Goal: Task Accomplishment & Management: Use online tool/utility

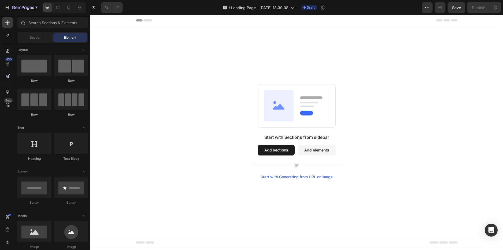
click at [276, 141] on div "Start with Sections from sidebar Add sections Add elements Start with Generatin…" at bounding box center [297, 156] width 91 height 45
click at [275, 150] on button "Add sections" at bounding box center [276, 149] width 37 height 11
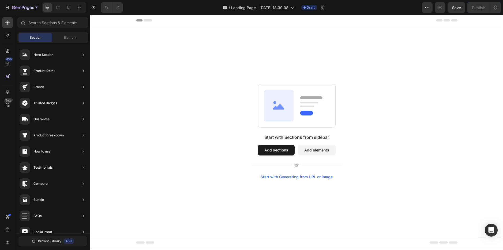
click at [312, 149] on button "Add elements" at bounding box center [317, 149] width 38 height 11
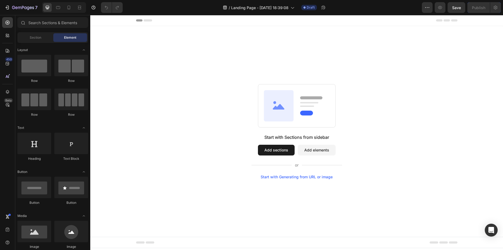
click at [315, 146] on button "Add elements" at bounding box center [317, 149] width 38 height 11
click at [275, 148] on button "Add sections" at bounding box center [276, 149] width 37 height 11
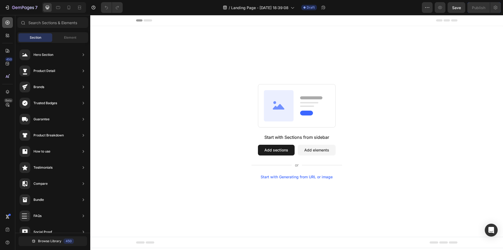
click at [5, 24] on icon at bounding box center [7, 22] width 5 height 5
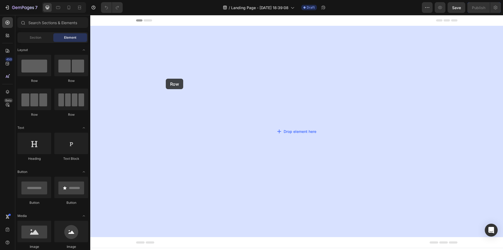
drag, startPoint x: 130, startPoint y: 84, endPoint x: 254, endPoint y: 95, distance: 124.6
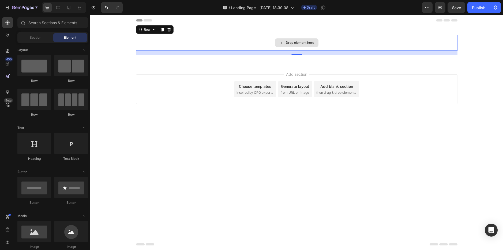
click at [286, 46] on div "Drop element here" at bounding box center [296, 42] width 43 height 9
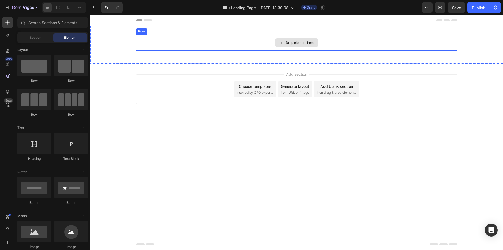
click at [298, 40] on div "Drop element here" at bounding box center [296, 42] width 43 height 9
click at [300, 46] on div "Drop element here" at bounding box center [296, 42] width 43 height 9
click at [298, 65] on div "Add section Choose templates inspired by CRO experts Generate layout from URL o…" at bounding box center [296, 97] width 413 height 66
click at [295, 59] on div at bounding box center [297, 63] width 9 height 9
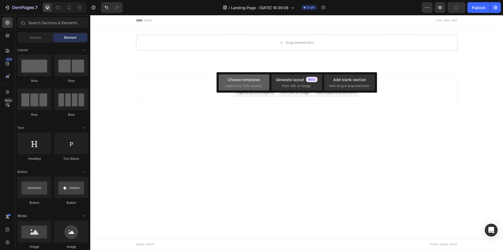
click at [252, 87] on span "inspired by CRO experts" at bounding box center [243, 85] width 37 height 5
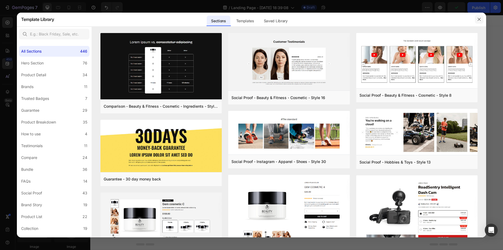
click at [482, 18] on button "button" at bounding box center [479, 19] width 9 height 9
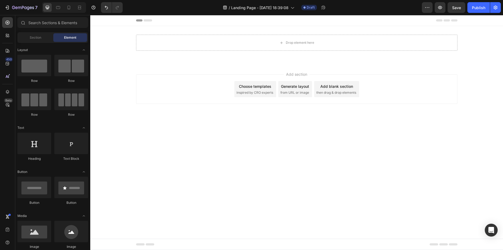
click at [349, 90] on span "then drag & drop elements" at bounding box center [337, 92] width 40 height 5
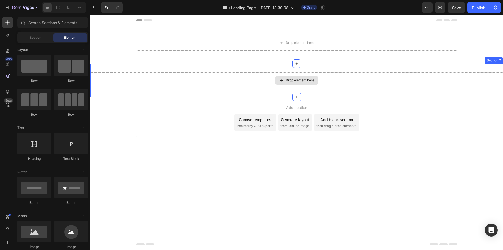
click at [298, 78] on div "Drop element here" at bounding box center [300, 80] width 28 height 4
click at [299, 77] on div "Drop element here" at bounding box center [296, 80] width 43 height 9
click at [298, 80] on div "Drop element here" at bounding box center [300, 80] width 28 height 4
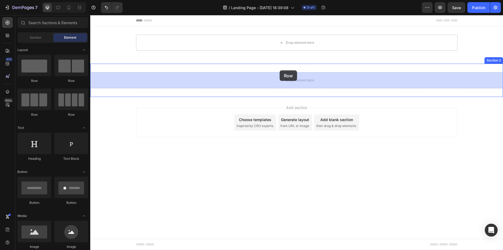
drag, startPoint x: 114, startPoint y: 79, endPoint x: 284, endPoint y: 77, distance: 169.1
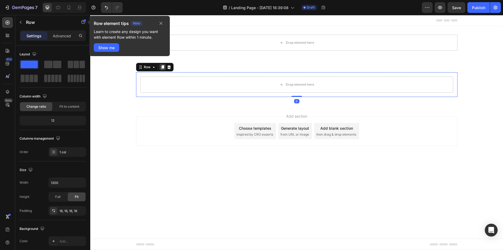
click at [165, 68] on div at bounding box center [162, 67] width 6 height 6
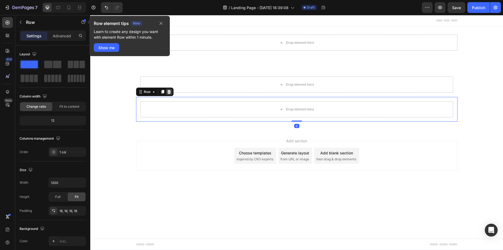
click at [171, 91] on icon at bounding box center [169, 92] width 4 height 4
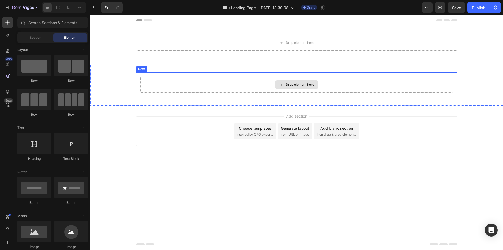
click at [171, 84] on div "Drop element here" at bounding box center [296, 84] width 313 height 16
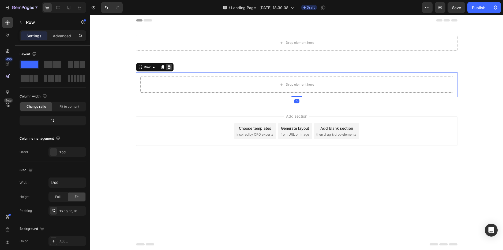
click at [168, 68] on icon at bounding box center [169, 67] width 4 height 4
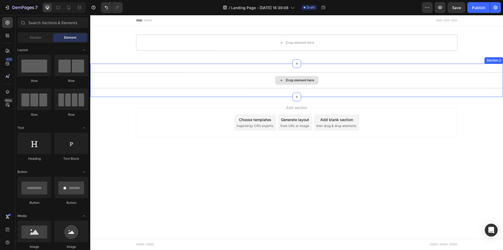
click at [302, 81] on div "Drop element here" at bounding box center [300, 80] width 28 height 4
click at [225, 81] on div "Drop element here" at bounding box center [296, 80] width 413 height 16
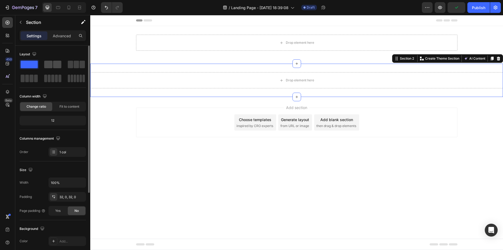
click at [58, 64] on span at bounding box center [57, 65] width 8 height 8
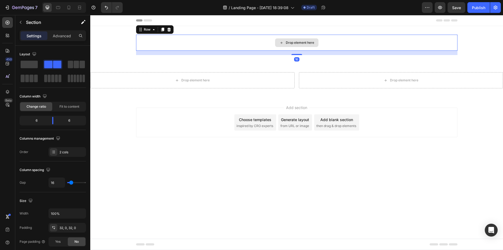
click at [296, 36] on div "Drop element here" at bounding box center [297, 43] width 322 height 16
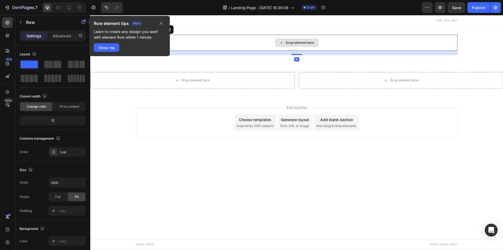
click at [255, 41] on div "Drop element here" at bounding box center [297, 43] width 322 height 16
click at [27, 21] on p "Row" at bounding box center [49, 22] width 46 height 6
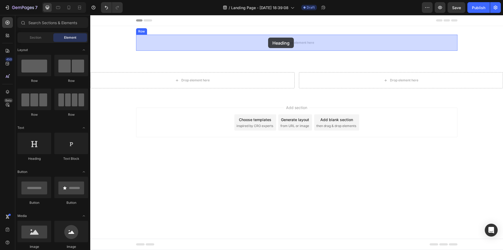
drag, startPoint x: 119, startPoint y: 159, endPoint x: 268, endPoint y: 38, distance: 192.3
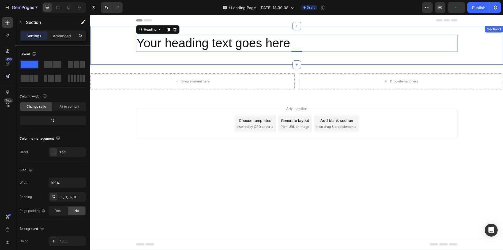
click at [273, 33] on div "Your heading text goes here Heading 0 Row Section 1" at bounding box center [296, 45] width 413 height 39
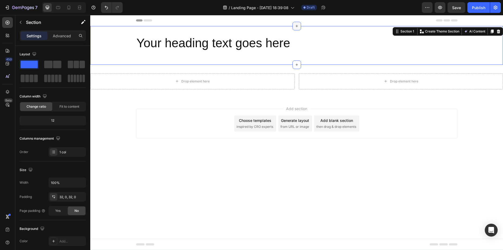
click at [294, 28] on div at bounding box center [297, 26] width 9 height 9
click at [19, 20] on icon "button" at bounding box center [20, 22] width 4 height 4
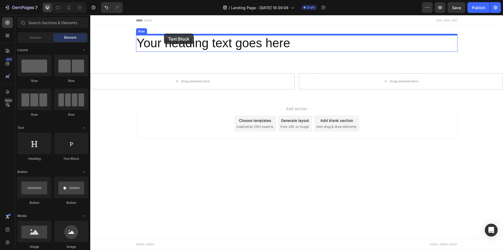
drag, startPoint x: 159, startPoint y: 165, endPoint x: 164, endPoint y: 34, distance: 131.4
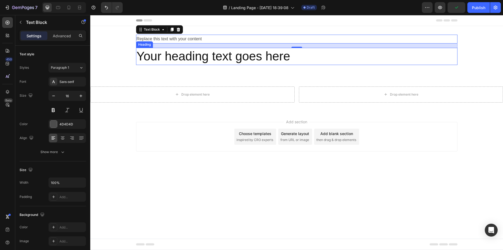
click at [189, 53] on h2 "Your heading text goes here" at bounding box center [297, 56] width 322 height 17
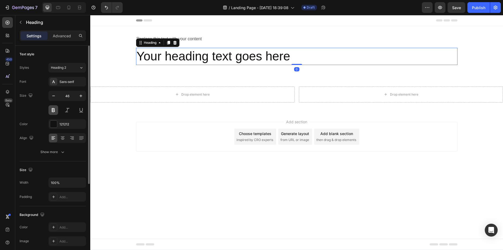
click at [53, 111] on button at bounding box center [54, 110] width 10 height 10
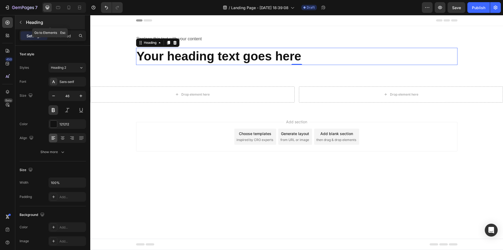
click at [24, 23] on button "button" at bounding box center [20, 22] width 9 height 9
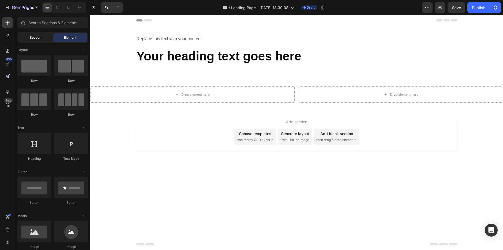
click at [26, 34] on div "Section" at bounding box center [35, 37] width 34 height 9
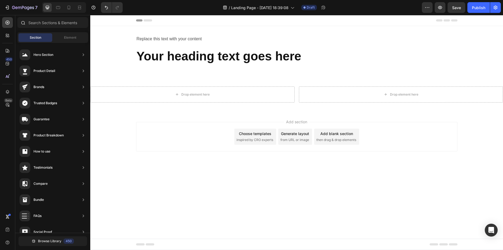
click at [25, 24] on div at bounding box center [22, 22] width 11 height 11
click at [23, 13] on div "7 / Landing Page - Sep 26, 18:39:08 Draft Preview Save Publish" at bounding box center [251, 7] width 503 height 15
click at [25, 8] on icon "button" at bounding box center [25, 7] width 2 height 2
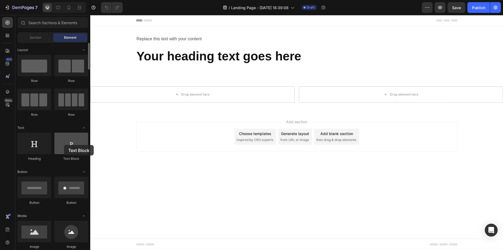
drag, startPoint x: 73, startPoint y: 143, endPoint x: 65, endPoint y: 145, distance: 7.8
click at [65, 145] on div at bounding box center [71, 142] width 34 height 21
click at [84, 127] on icon "Toggle open" at bounding box center [84, 127] width 2 height 1
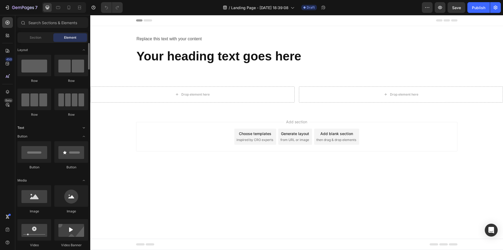
click at [84, 127] on icon "Toggle open" at bounding box center [84, 127] width 4 height 4
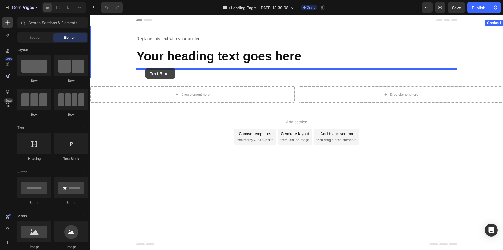
drag, startPoint x: 157, startPoint y: 164, endPoint x: 146, endPoint y: 68, distance: 96.7
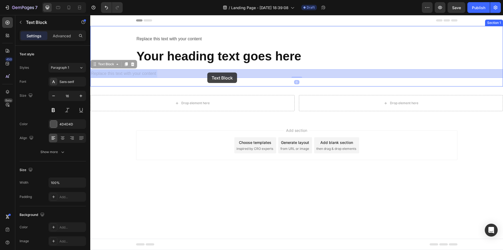
drag, startPoint x: 124, startPoint y: 73, endPoint x: 207, endPoint y: 72, distance: 83.1
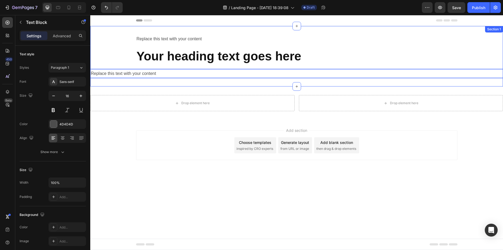
click at [173, 83] on div "Replace this text with your content Text Block Your heading text goes here Head…" at bounding box center [296, 56] width 413 height 60
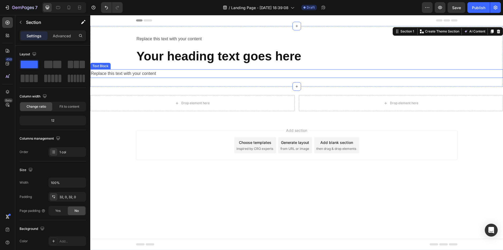
click at [167, 76] on p "Replace this text with your content" at bounding box center [297, 74] width 412 height 8
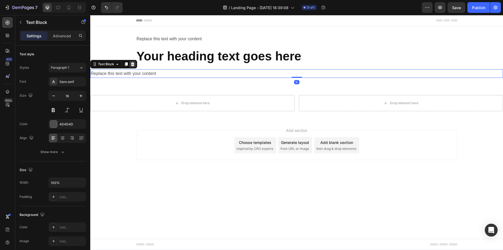
click at [135, 65] on div at bounding box center [132, 64] width 6 height 6
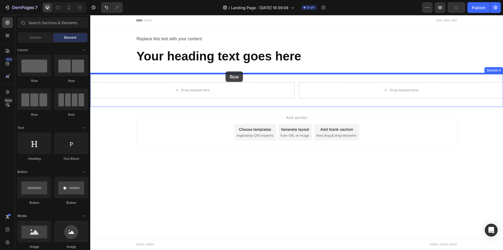
drag, startPoint x: 127, startPoint y: 77, endPoint x: 226, endPoint y: 71, distance: 99.1
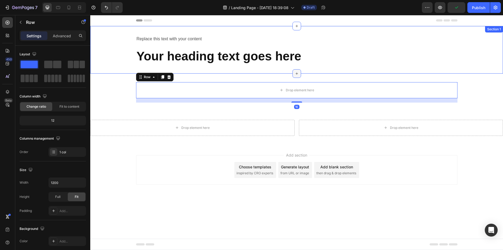
click at [296, 73] on icon at bounding box center [297, 73] width 4 height 4
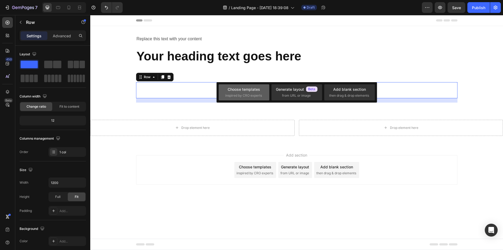
click at [231, 89] on div "Choose templates" at bounding box center [244, 89] width 32 height 6
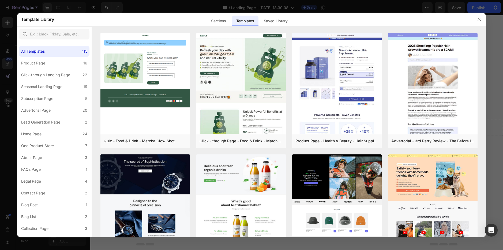
click at [335, 2] on div at bounding box center [251, 125] width 503 height 250
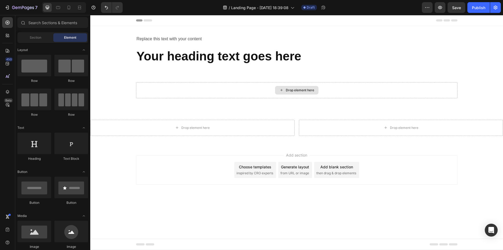
click at [280, 89] on icon at bounding box center [282, 90] width 4 height 5
click at [304, 88] on div "Drop element here" at bounding box center [300, 90] width 28 height 4
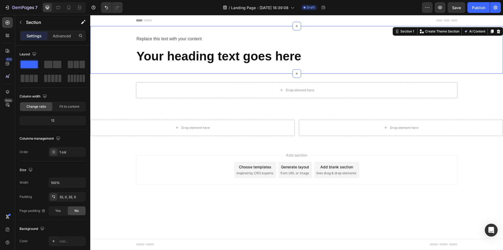
click at [183, 66] on div "Replace this text with your content Text Block Your heading text goes here Head…" at bounding box center [296, 49] width 413 height 47
click at [291, 73] on div "Replace this text with your content Text Block Your heading text goes here Head…" at bounding box center [296, 49] width 413 height 47
click at [296, 73] on icon at bounding box center [297, 73] width 4 height 4
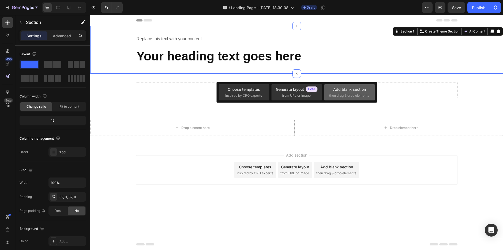
click at [349, 89] on div "Add blank section" at bounding box center [349, 89] width 33 height 6
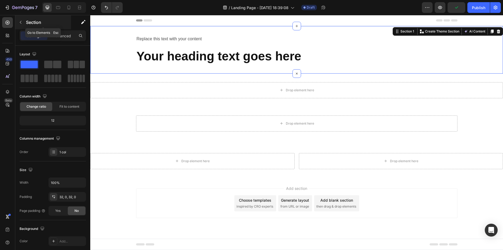
click at [18, 19] on button "button" at bounding box center [20, 22] width 9 height 9
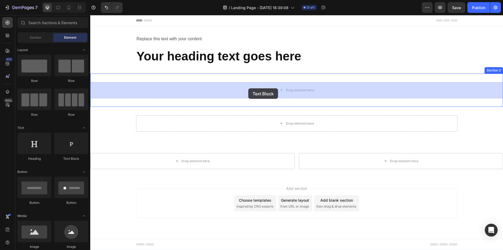
drag, startPoint x: 171, startPoint y: 166, endPoint x: 248, endPoint y: 88, distance: 109.9
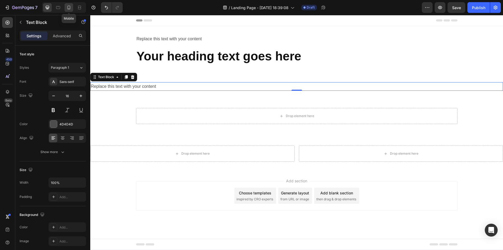
click at [66, 11] on div at bounding box center [69, 7] width 9 height 9
type input "14"
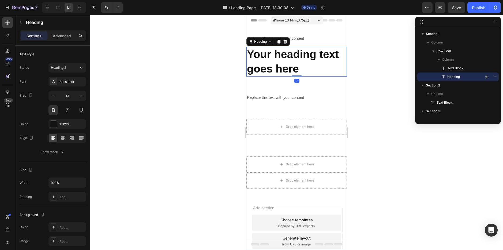
click at [261, 54] on h2 "Your heading text goes here" at bounding box center [297, 62] width 101 height 30
click at [330, 26] on div "Section 1" at bounding box center [338, 23] width 18 height 6
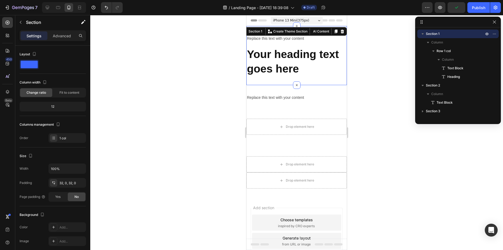
click at [337, 200] on div "Add section Choose templates inspired by CRO experts Generate layout from URL o…" at bounding box center [297, 248] width 101 height 102
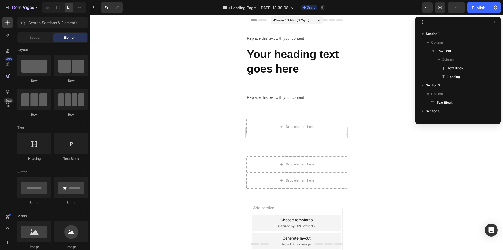
click at [337, 200] on div "Add section Choose templates inspired by CRO experts Generate layout from URL o…" at bounding box center [297, 248] width 101 height 102
click at [4, 50] on div at bounding box center [7, 50] width 11 height 11
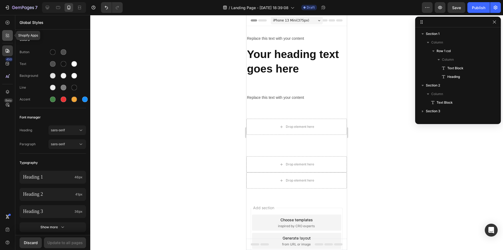
click at [7, 34] on icon at bounding box center [7, 35] width 2 height 2
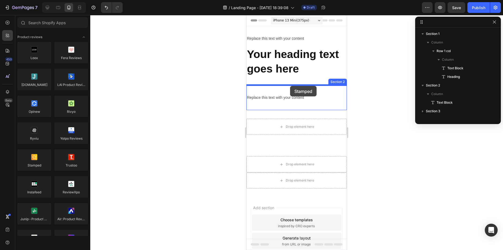
drag, startPoint x: 285, startPoint y: 171, endPoint x: 290, endPoint y: 86, distance: 85.6
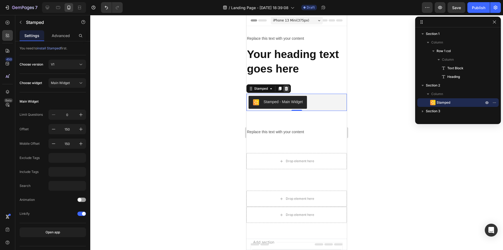
click at [287, 88] on icon at bounding box center [286, 89] width 3 height 4
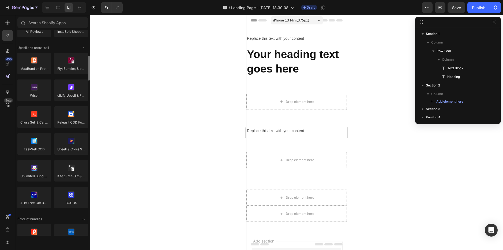
scroll to position [250, 0]
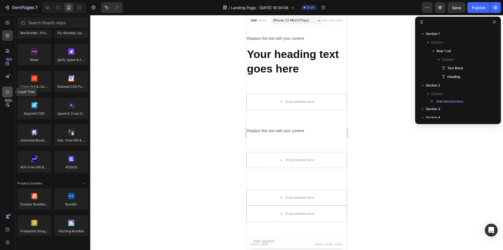
click at [6, 94] on icon at bounding box center [7, 91] width 5 height 5
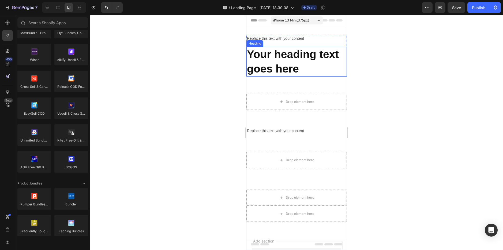
click at [272, 70] on h2 "Your heading text goes here" at bounding box center [297, 62] width 101 height 30
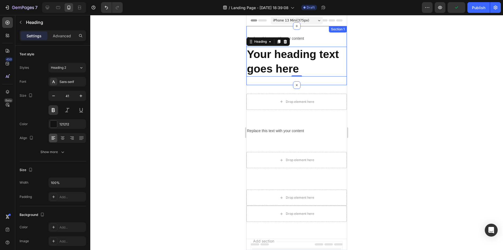
click at [337, 30] on div "Section 1" at bounding box center [338, 29] width 18 height 6
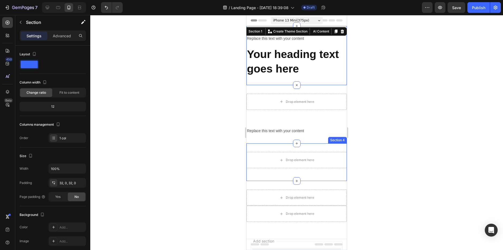
drag, startPoint x: 297, startPoint y: 83, endPoint x: 412, endPoint y: 111, distance: 118.8
click at [347, 111] on html "iPhone 13 Mini ( 375 px) iPhone 13 Mini iPhone 13 Pro iPhone 11 Pro Max iPhone …" at bounding box center [297, 173] width 101 height 317
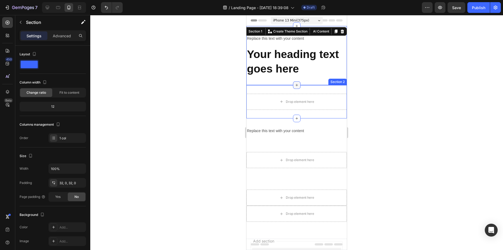
click at [295, 85] on icon at bounding box center [297, 85] width 4 height 4
click at [429, 89] on div at bounding box center [296, 132] width 413 height 235
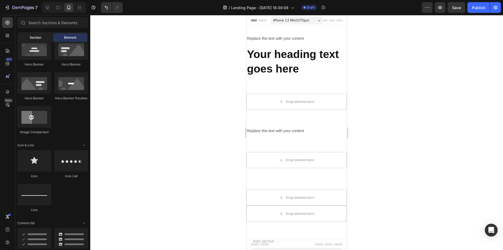
click at [35, 37] on span "Section" at bounding box center [36, 37] width 12 height 5
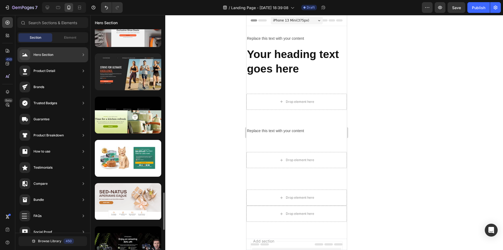
scroll to position [889, 0]
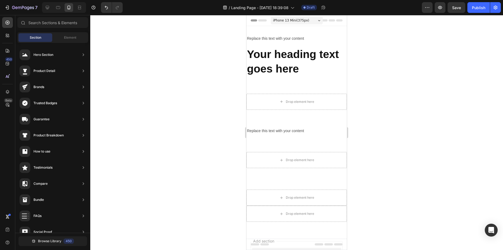
click at [63, 44] on div "Hero Section Product Detail Brands Trusted Badges Guarantee Product Breakdown H…" at bounding box center [52, 198] width 75 height 311
click at [64, 42] on div "Section Element" at bounding box center [52, 37] width 71 height 11
click at [66, 35] on div "Element" at bounding box center [70, 37] width 34 height 9
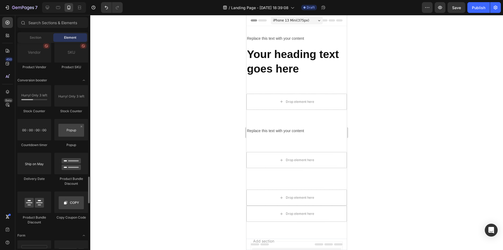
scroll to position [1141, 0]
